Goal: Task Accomplishment & Management: Use online tool/utility

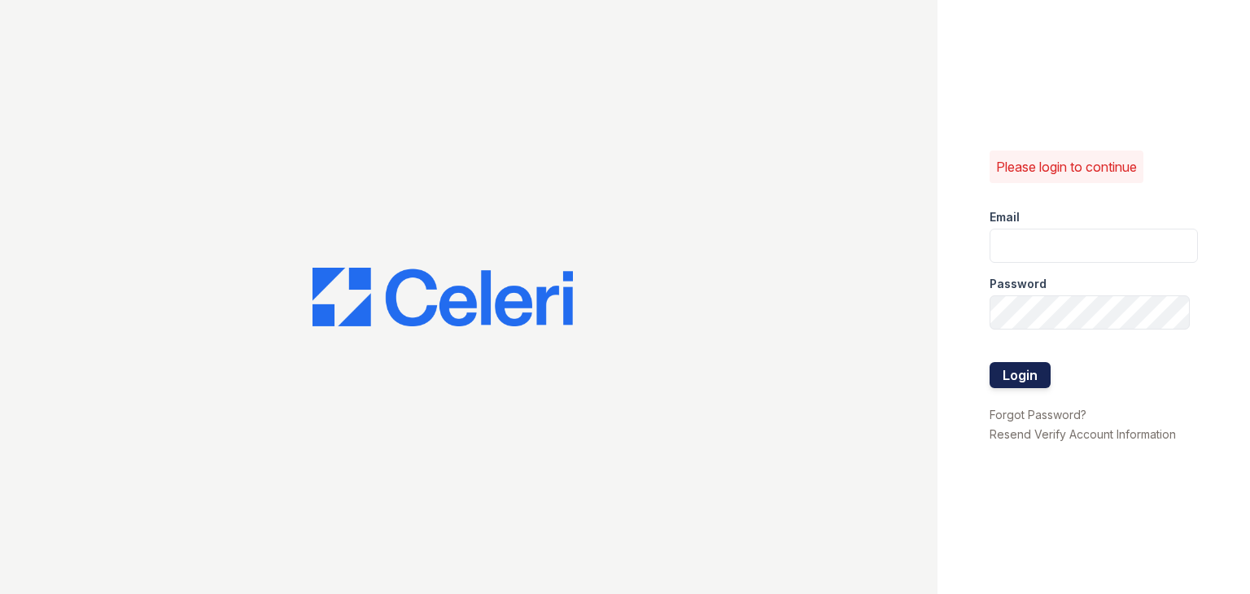
type input "[EMAIL_ADDRESS][DOMAIN_NAME]"
click at [1026, 374] on button "Login" at bounding box center [1020, 375] width 61 height 26
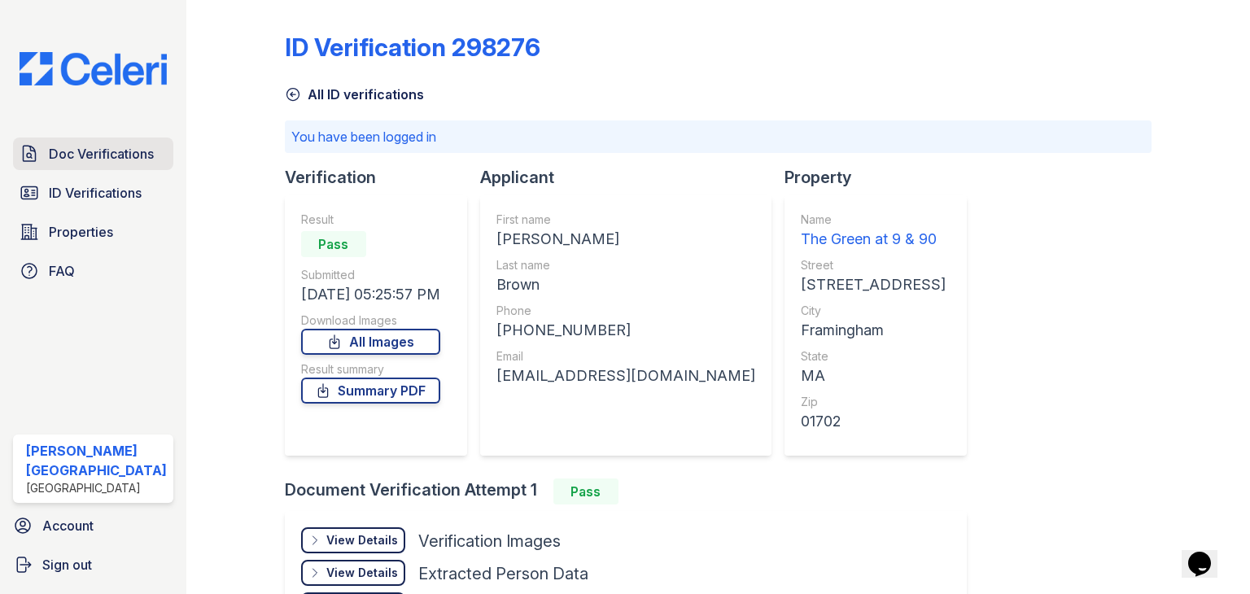
click at [144, 155] on span "Doc Verifications" at bounding box center [101, 154] width 105 height 20
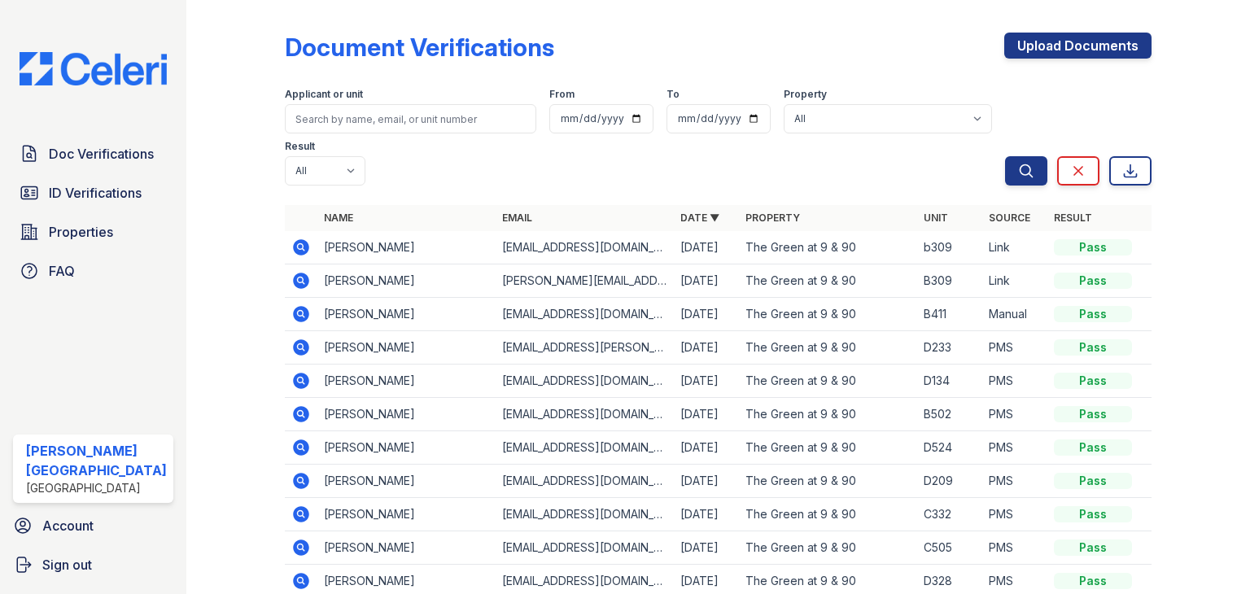
click at [292, 481] on icon at bounding box center [301, 481] width 20 height 20
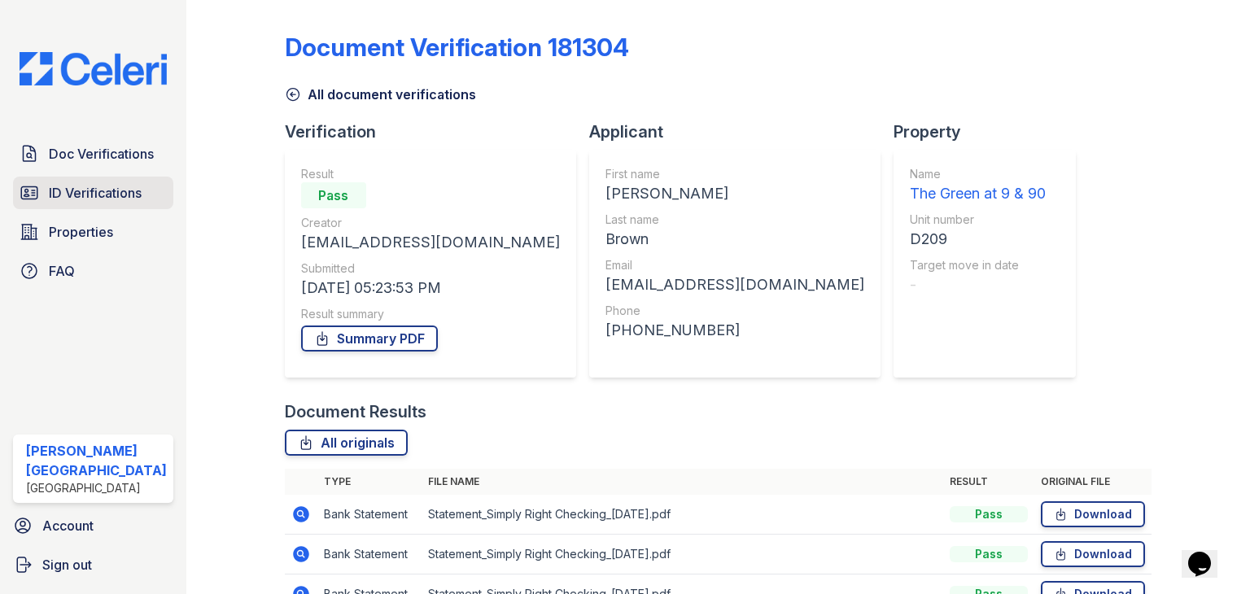
click at [104, 183] on span "ID Verifications" at bounding box center [95, 193] width 93 height 20
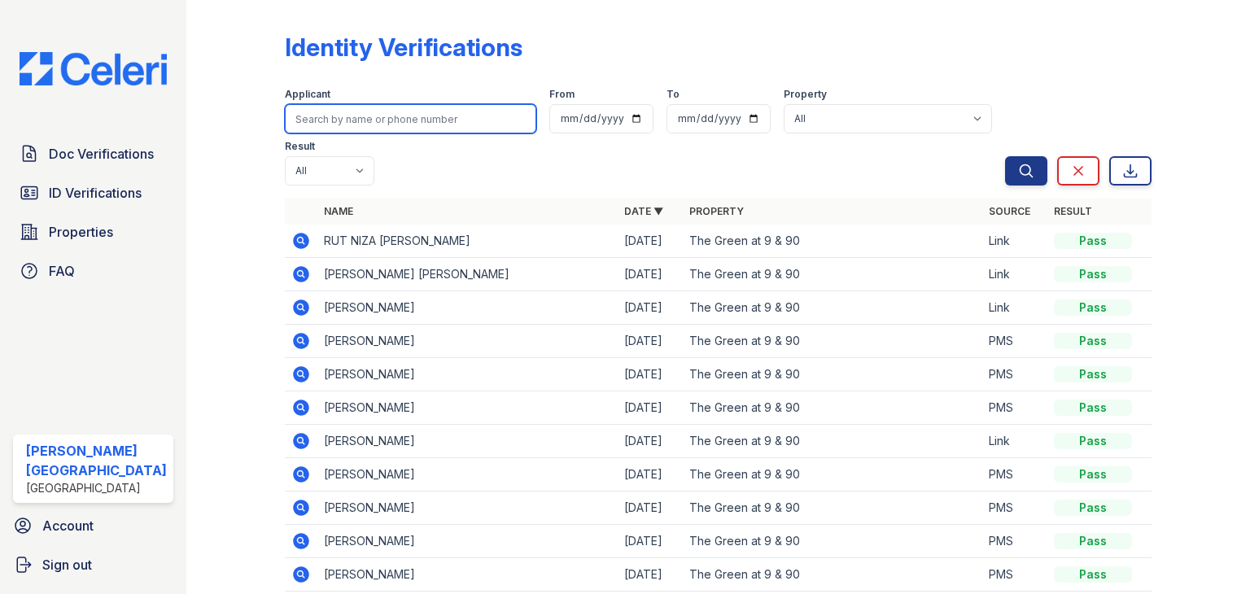
click at [355, 107] on input "search" at bounding box center [411, 118] width 252 height 29
type input "donna"
click at [1005, 156] on button "Search" at bounding box center [1026, 170] width 42 height 29
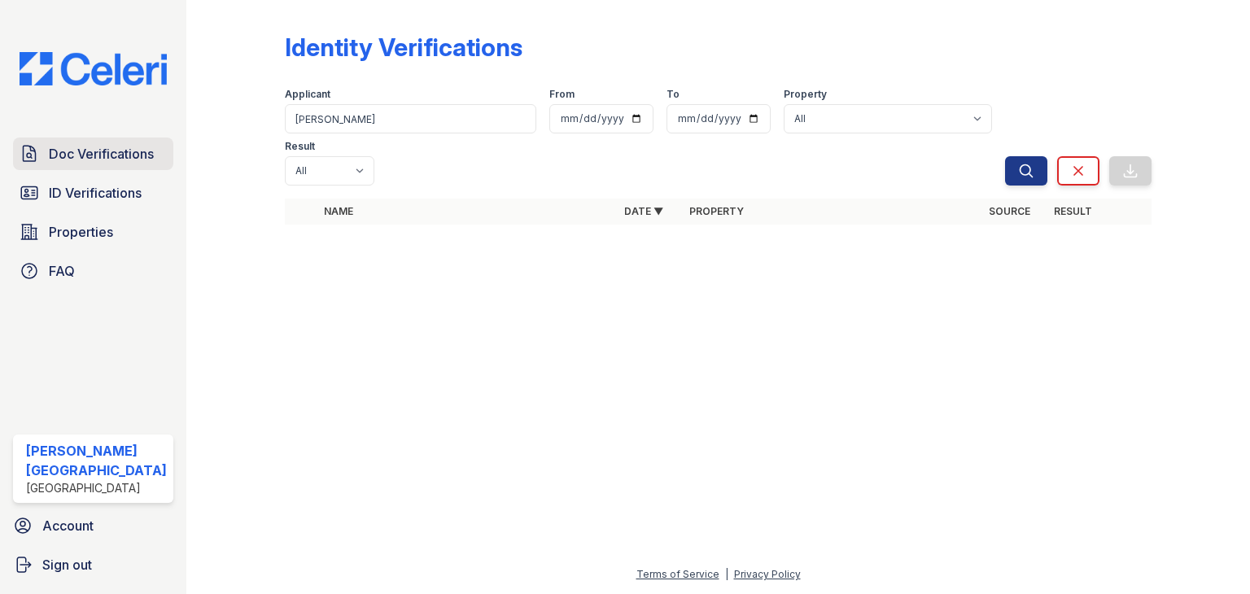
click at [125, 159] on span "Doc Verifications" at bounding box center [101, 154] width 105 height 20
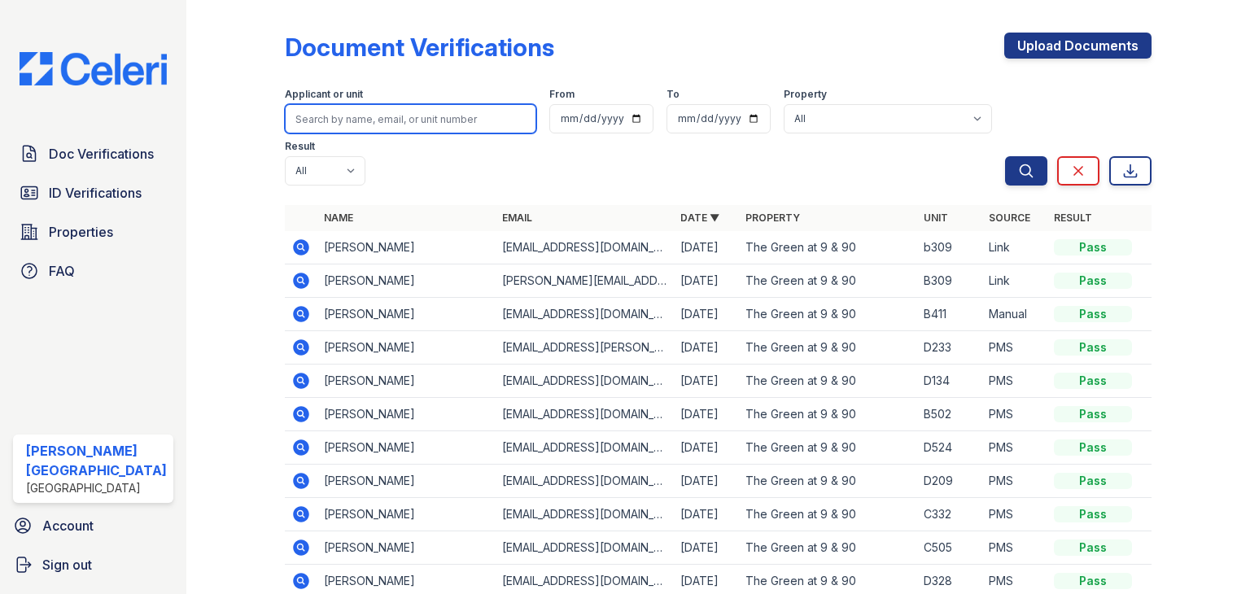
click at [373, 116] on input "search" at bounding box center [411, 118] width 252 height 29
type input "donna"
click at [1005, 156] on button "Search" at bounding box center [1026, 170] width 42 height 29
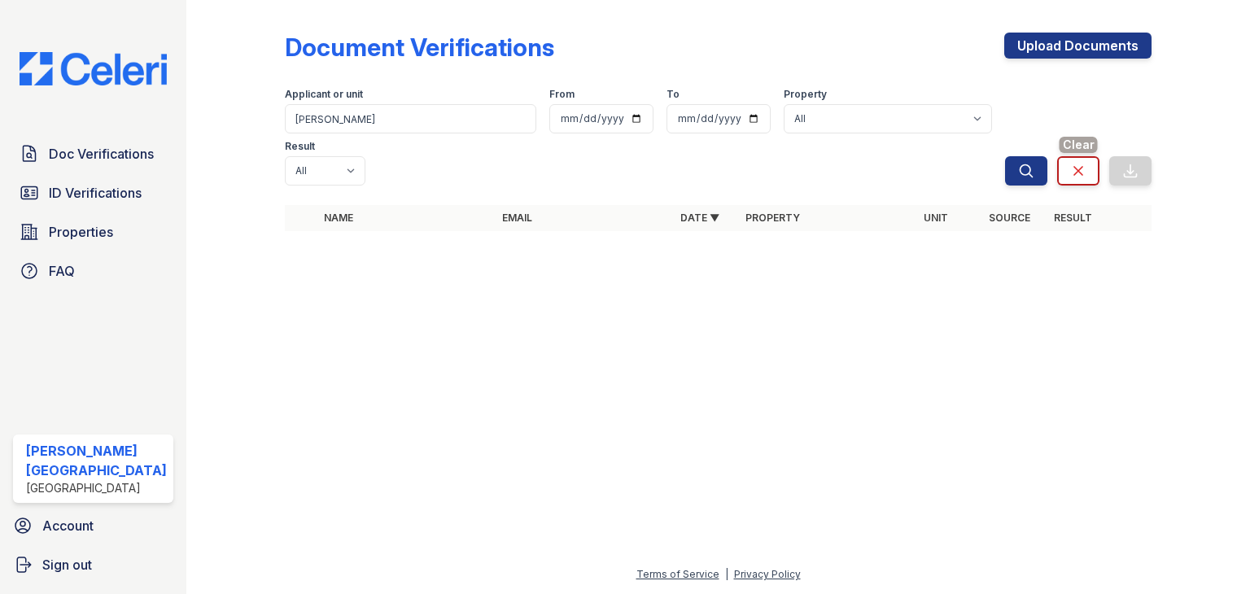
click at [1083, 163] on icon at bounding box center [1078, 171] width 16 height 16
